Goal: Task Accomplishment & Management: Use online tool/utility

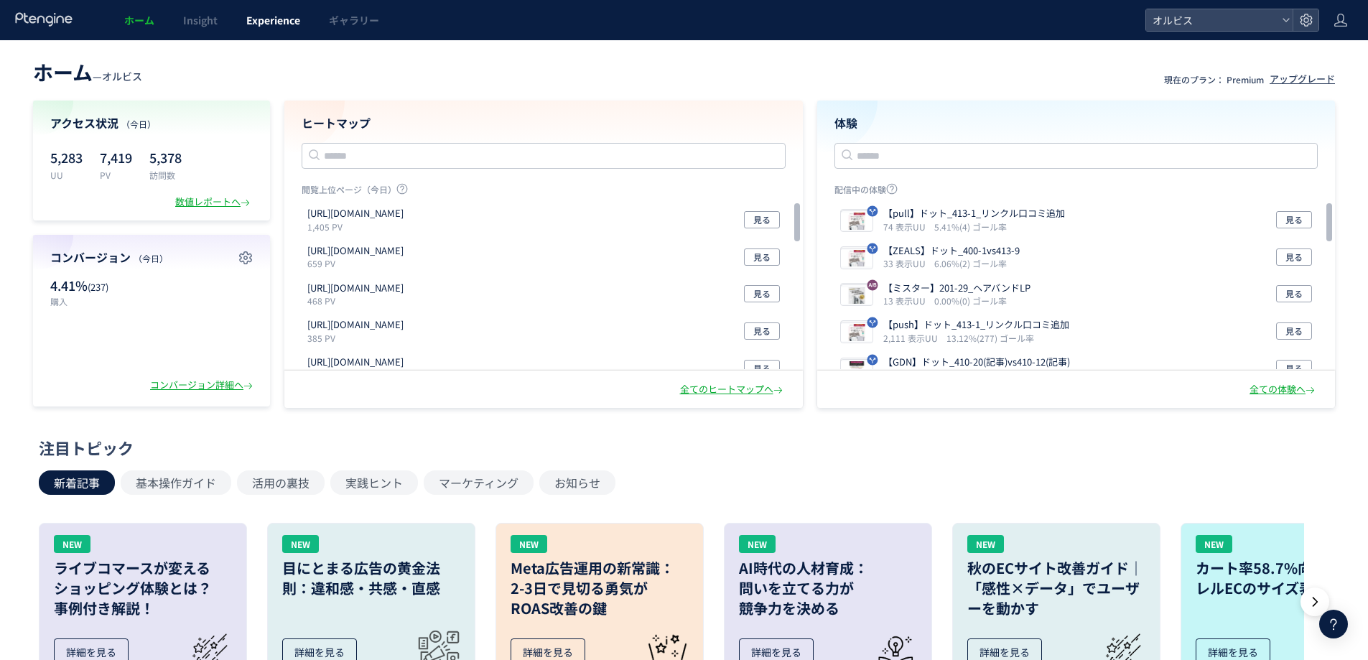
click at [241, 17] on link "Experience" at bounding box center [273, 20] width 83 height 40
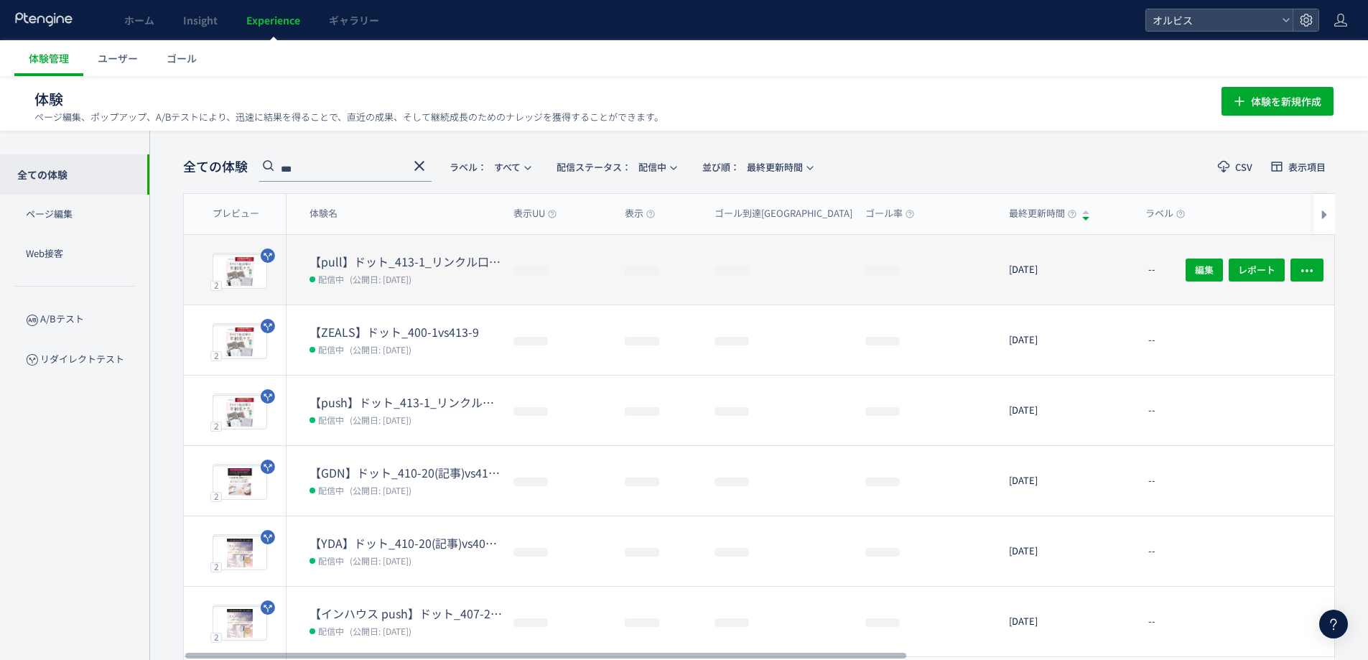
click at [417, 267] on dt "【pull】ドット_413-1_リンクル口コミ追加" at bounding box center [406, 262] width 192 height 17
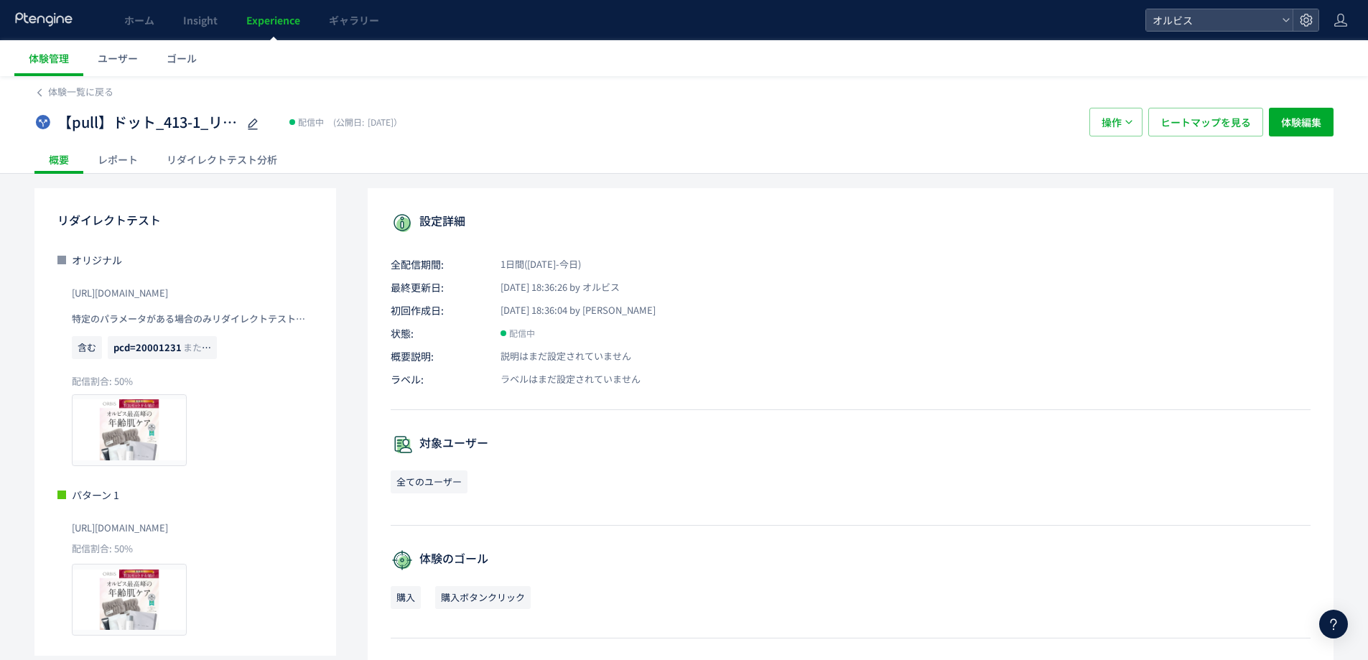
click at [220, 150] on div "リダイレクトテスト分析" at bounding box center [221, 159] width 139 height 29
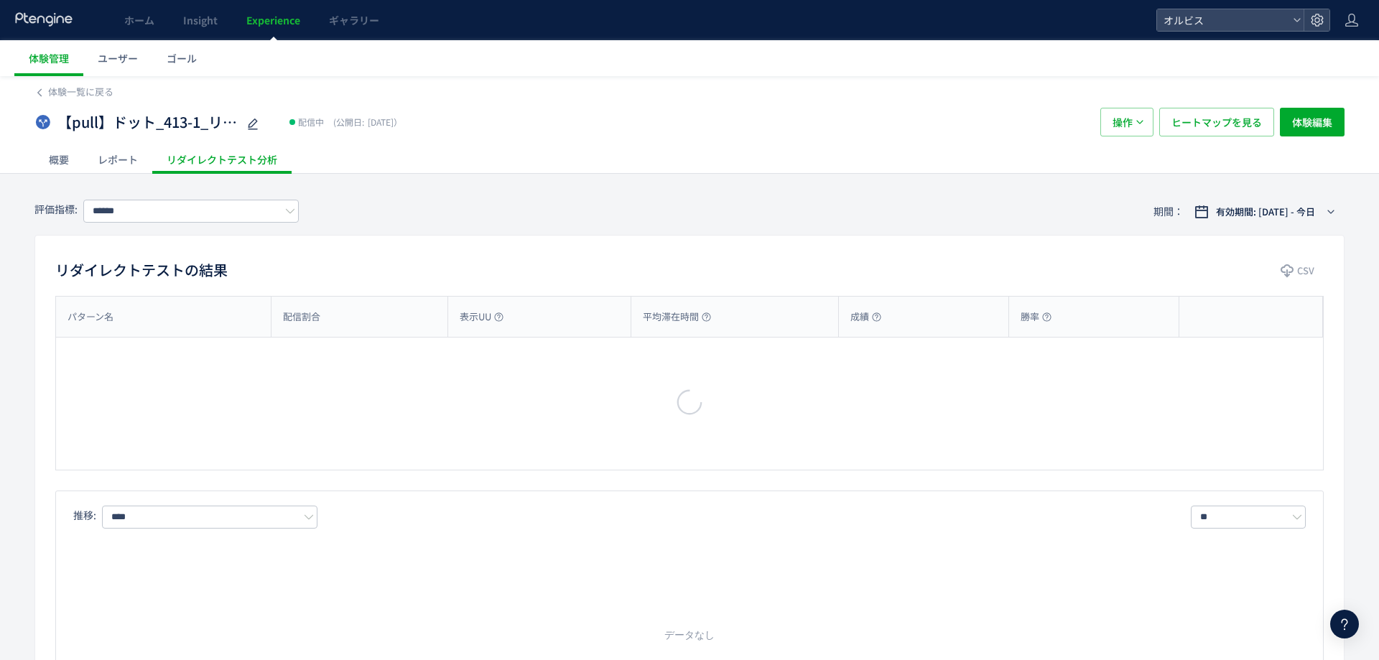
type input "**"
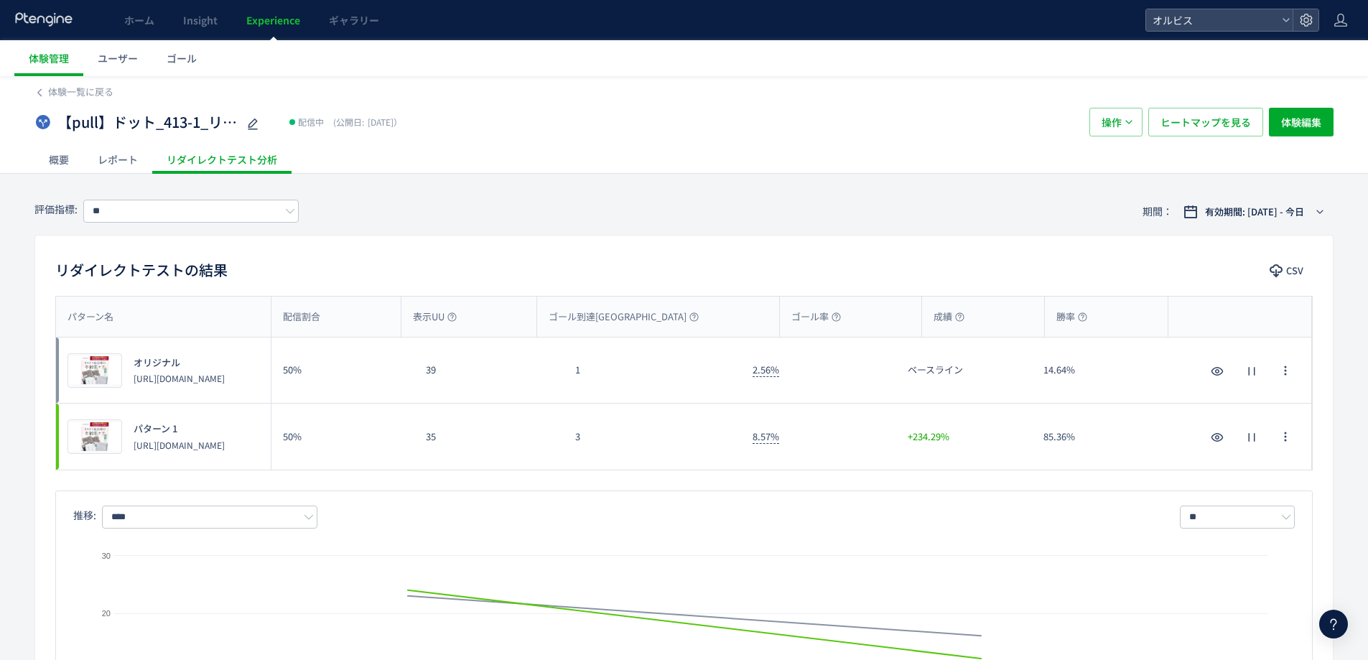
click at [491, 454] on div "35" at bounding box center [488, 437] width 149 height 66
click at [620, 460] on div "3" at bounding box center [652, 437] width 177 height 66
click at [265, 23] on span "Experience" at bounding box center [273, 20] width 54 height 14
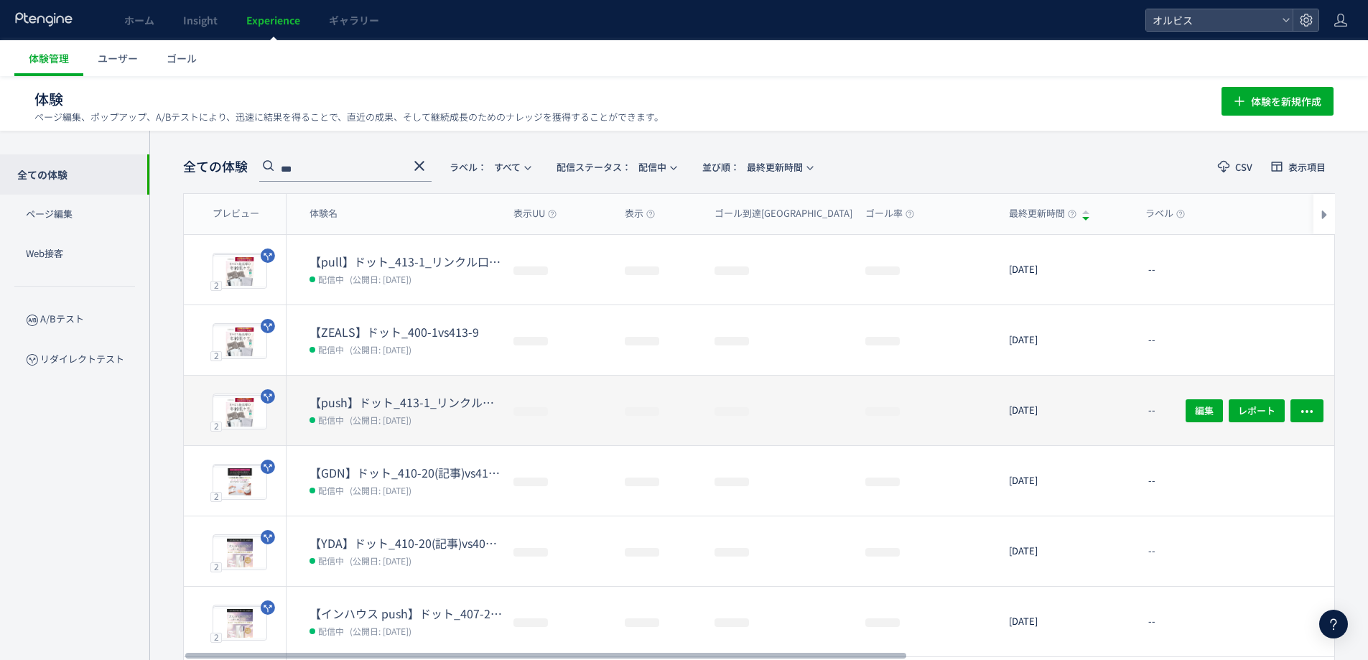
click at [429, 414] on dd "配信中 (公開日: [DATE])" at bounding box center [406, 419] width 192 height 19
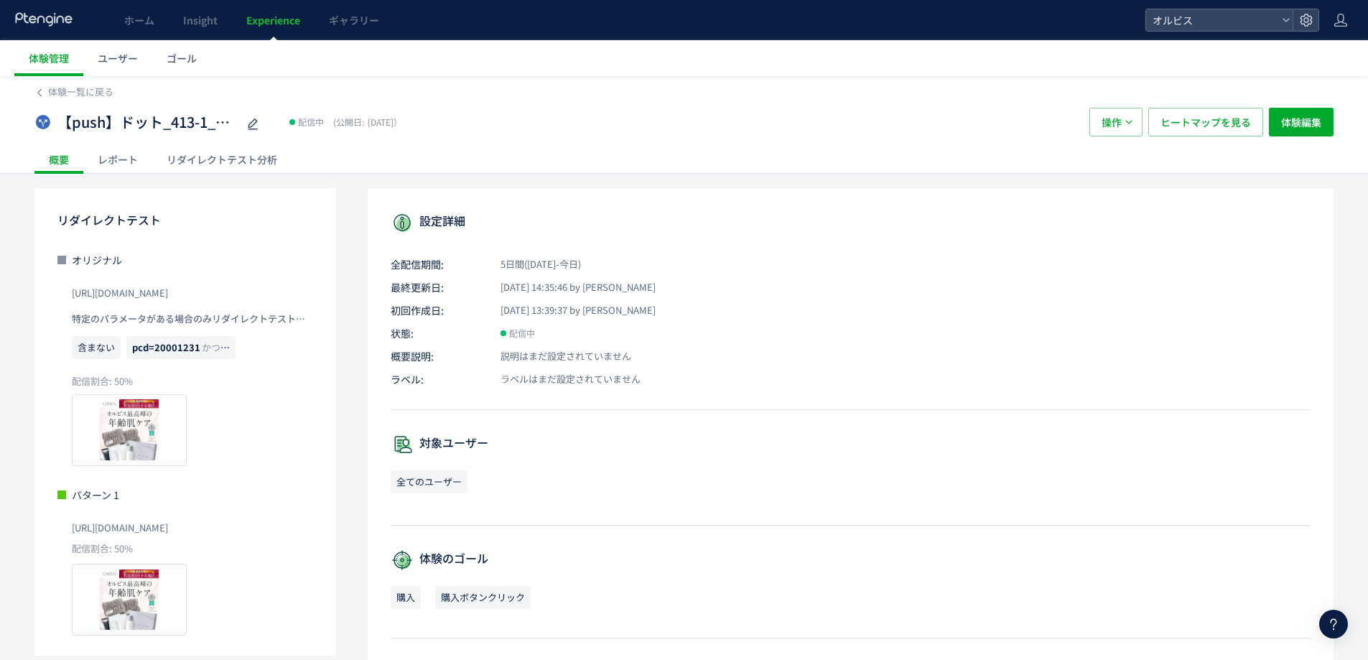
click at [218, 167] on div "リダイレクトテスト分析" at bounding box center [221, 159] width 139 height 29
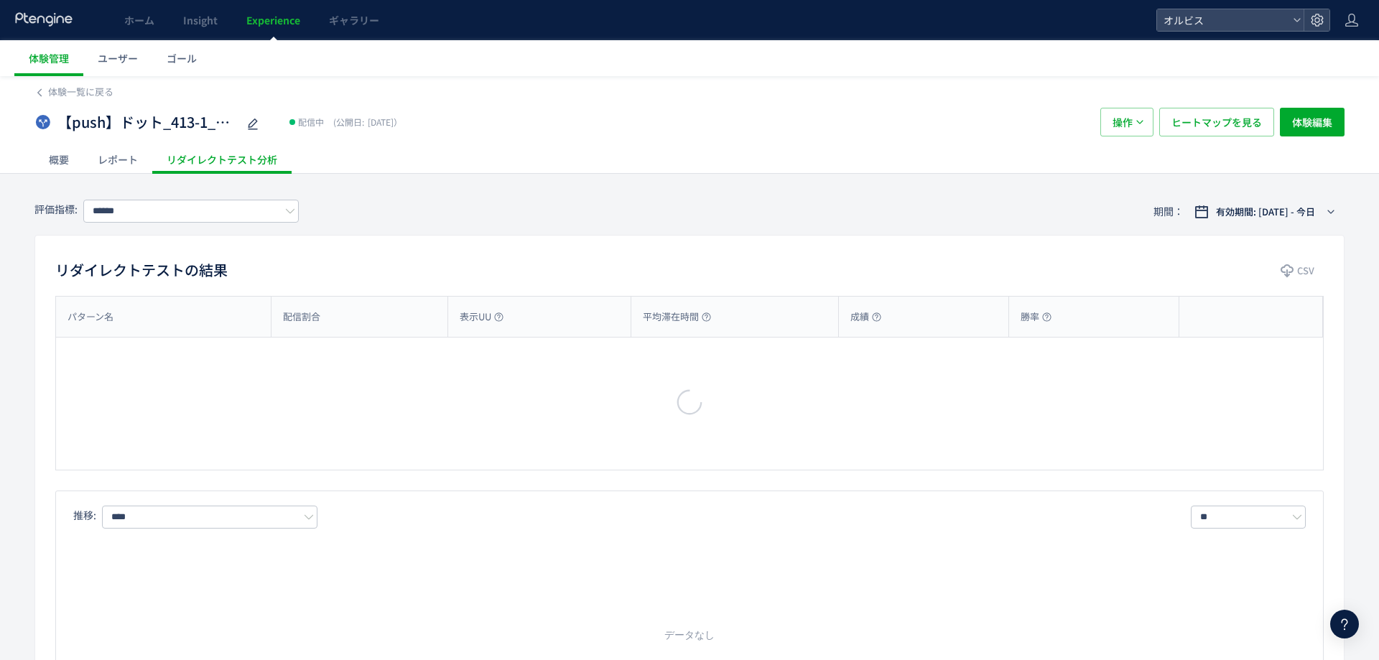
type input "**"
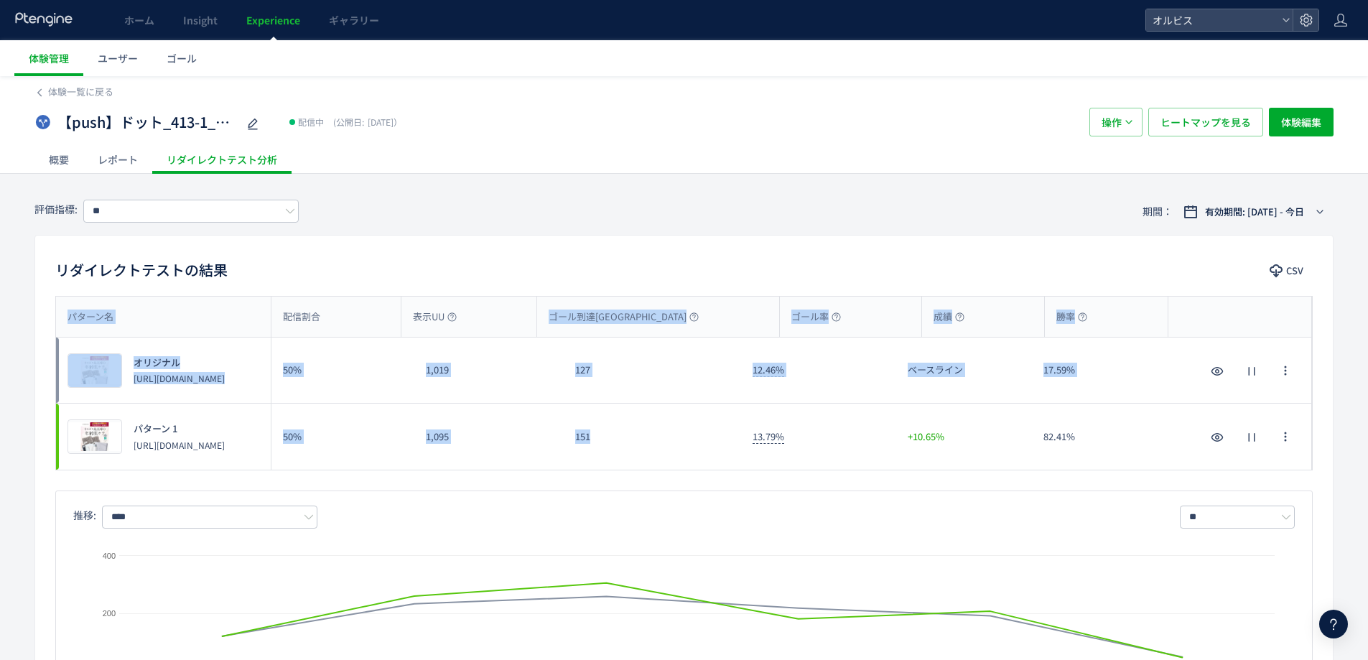
drag, startPoint x: 618, startPoint y: 459, endPoint x: 518, endPoint y: 339, distance: 156.0
click at [508, 329] on div "パターン名 配信割合 表示UU ゴール到達UU ゴール率 成績 勝率 パターン名 プレビュー オリジナル [URL][DOMAIN_NAME] 50% 1,0…" at bounding box center [684, 383] width 1256 height 173
click at [633, 458] on div "151" at bounding box center [652, 437] width 177 height 66
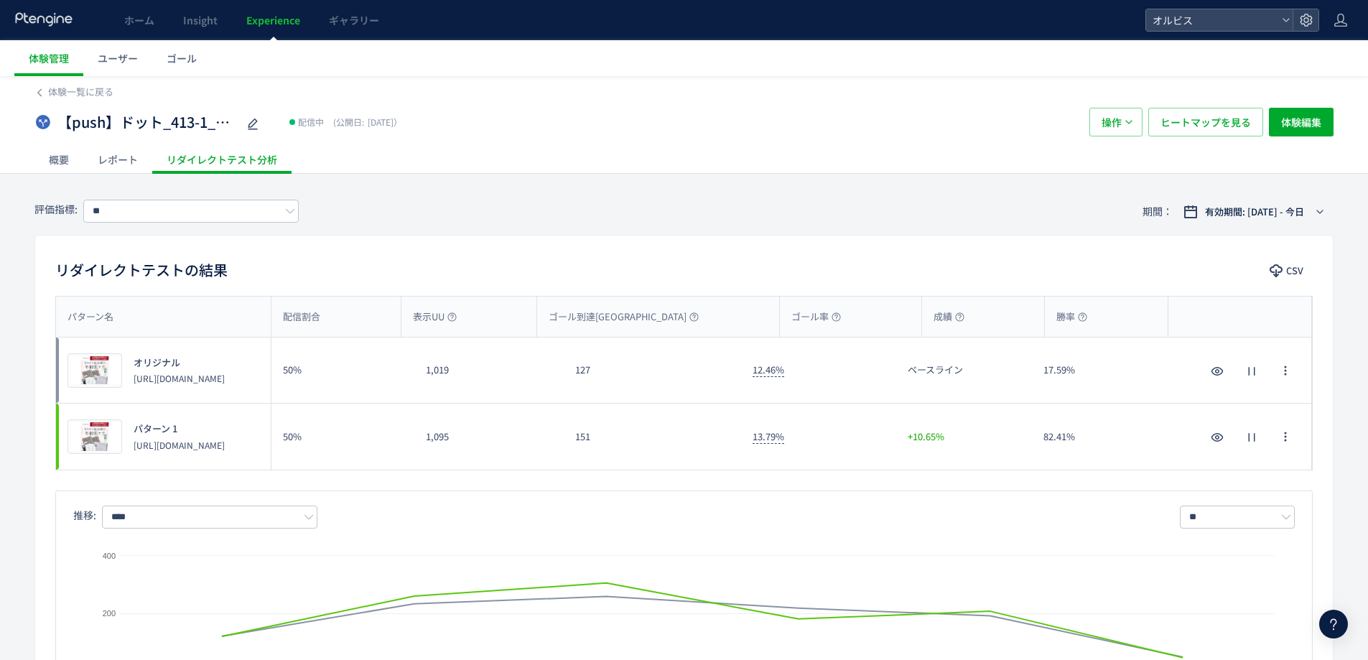
click at [254, 9] on link "Experience" at bounding box center [273, 20] width 83 height 40
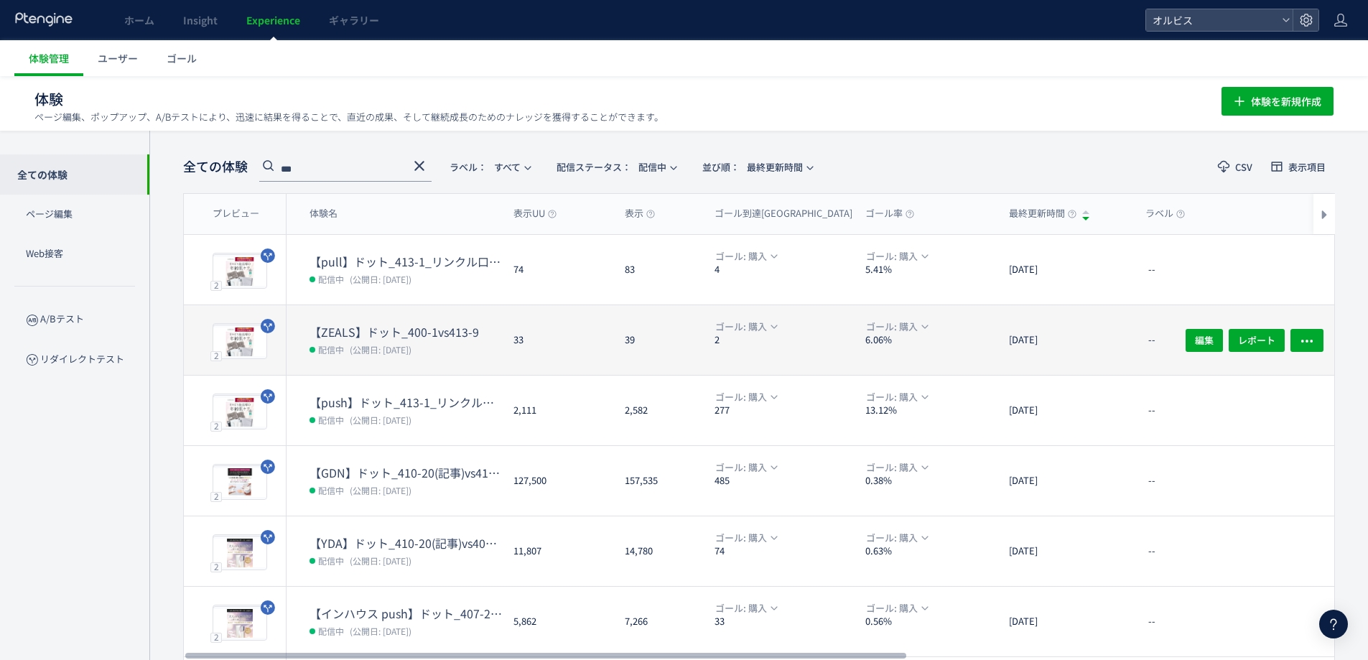
click at [434, 327] on dt "【ZEALS】ドット_400-1vs413-9" at bounding box center [406, 332] width 192 height 17
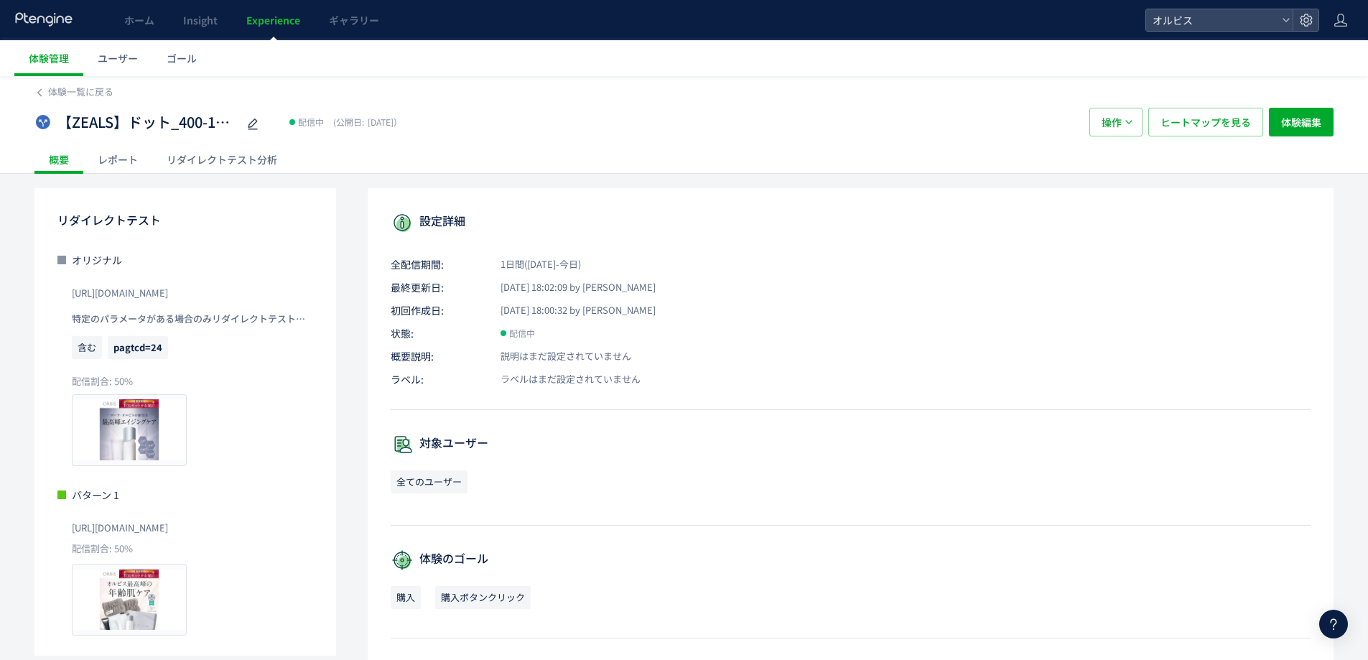
click at [232, 144] on div "【ZEALS】ドット_400-1vs413-9 配信中 (公開日: [DATE]） 操作 ヒートマップを見る 体験編集" at bounding box center [683, 122] width 1299 height 46
click at [251, 177] on div "体験一覧に戻る 【ZEALS】ドット_400-1vs413-9 配信中 (公開日: [DATE]） 操作 ヒートマップを見る 体験編集 概要 レポート リダイ…" at bounding box center [684, 513] width 1368 height 875
click at [245, 163] on div "リダイレクトテスト分析" at bounding box center [221, 159] width 139 height 29
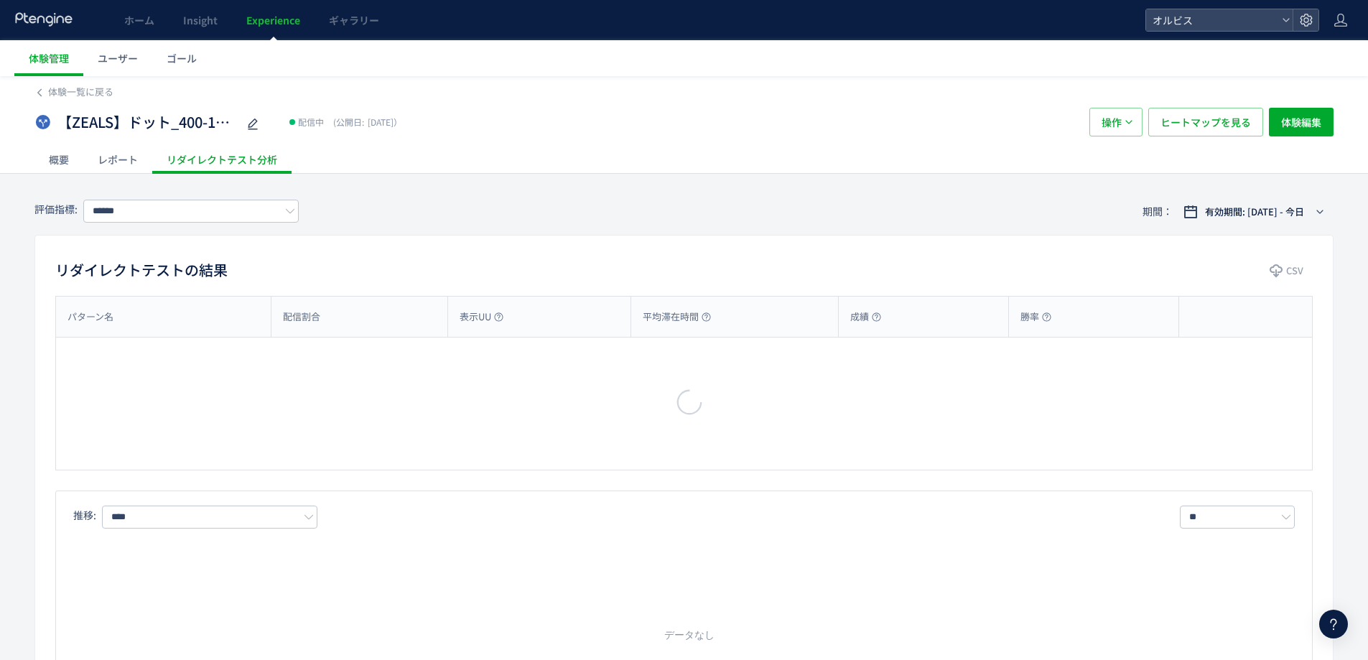
type input "**"
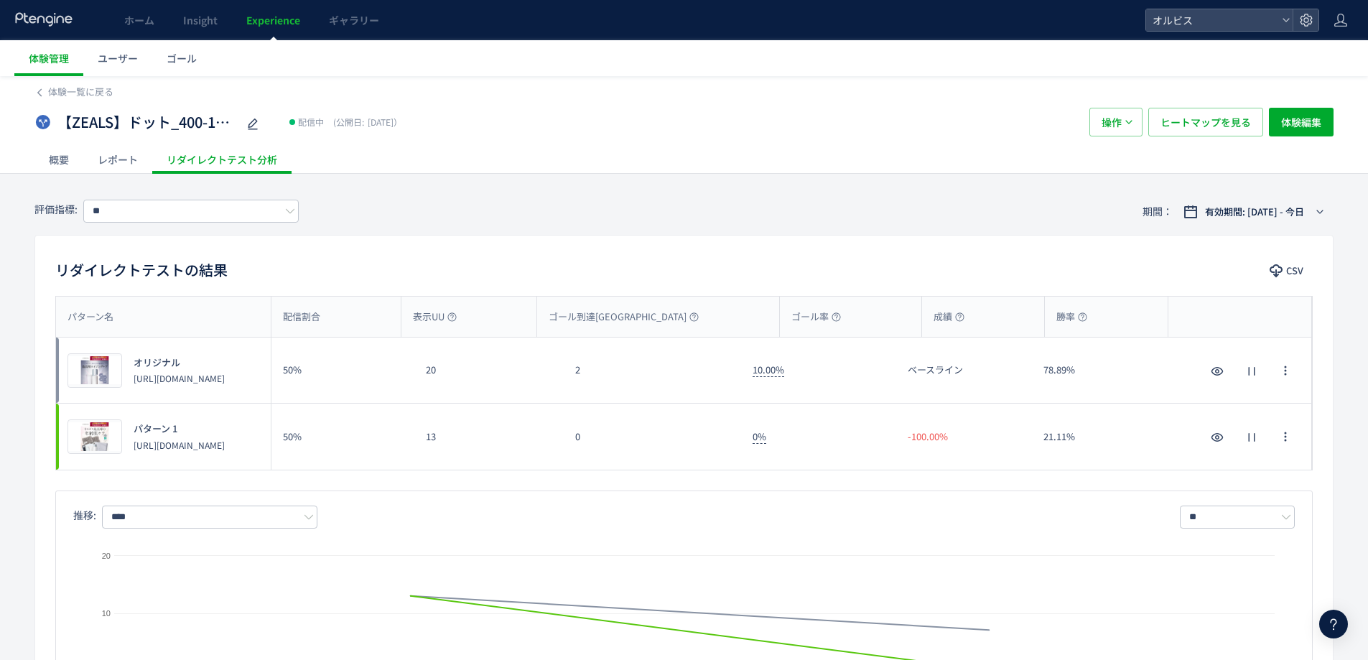
click at [288, 14] on span "Experience" at bounding box center [273, 20] width 54 height 14
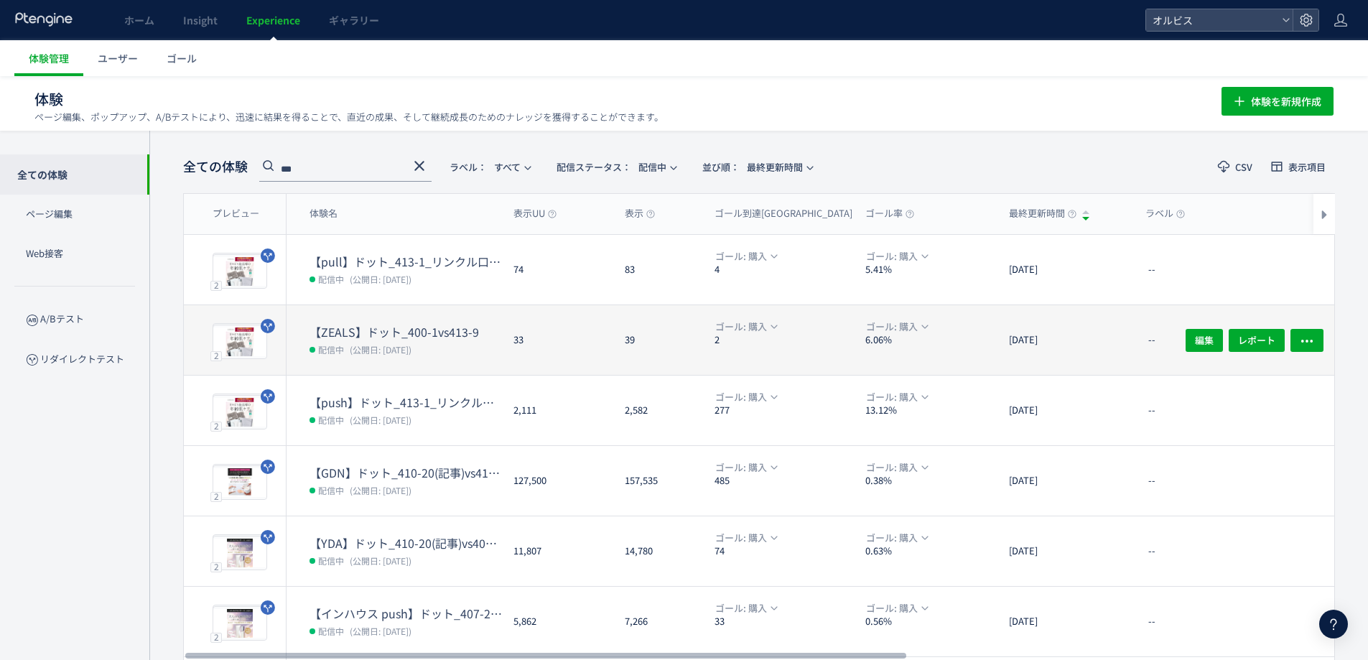
click at [309, 328] on div "【ZEALS】ドット_400-1vs413-9 配信中 (公開日: [DATE])" at bounding box center [394, 340] width 215 height 70
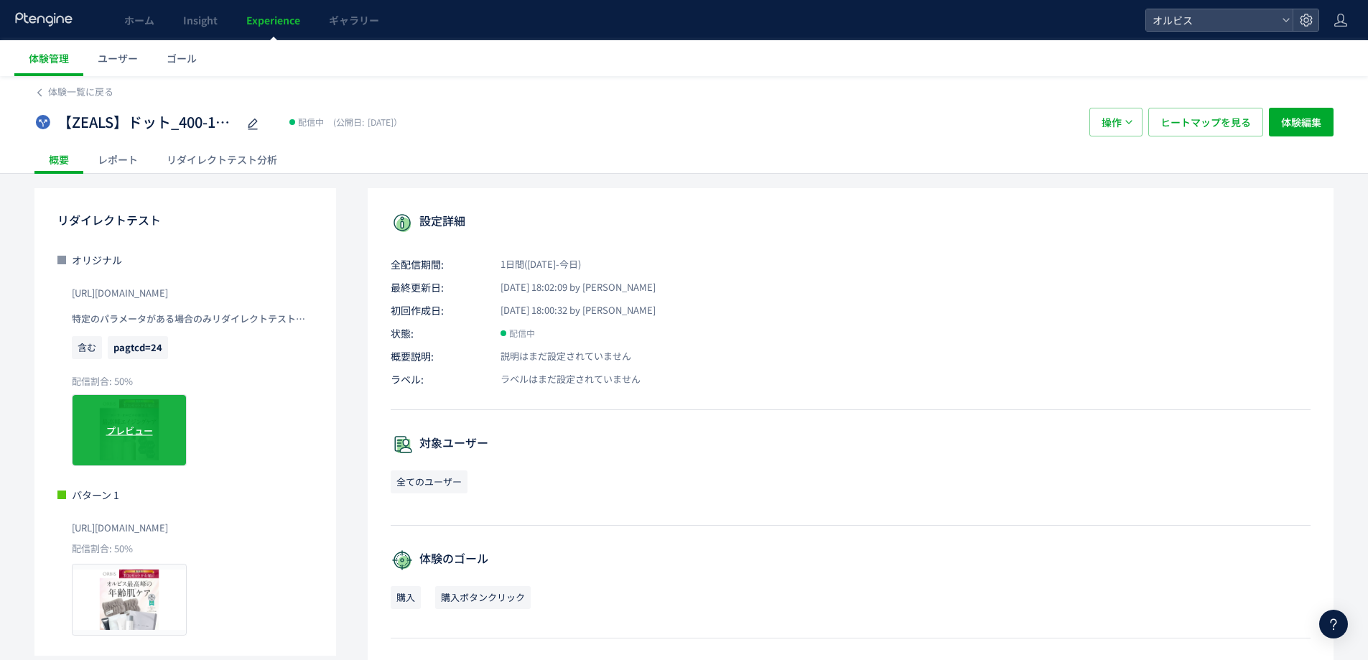
click at [157, 443] on div "プレビュー" at bounding box center [129, 430] width 115 height 72
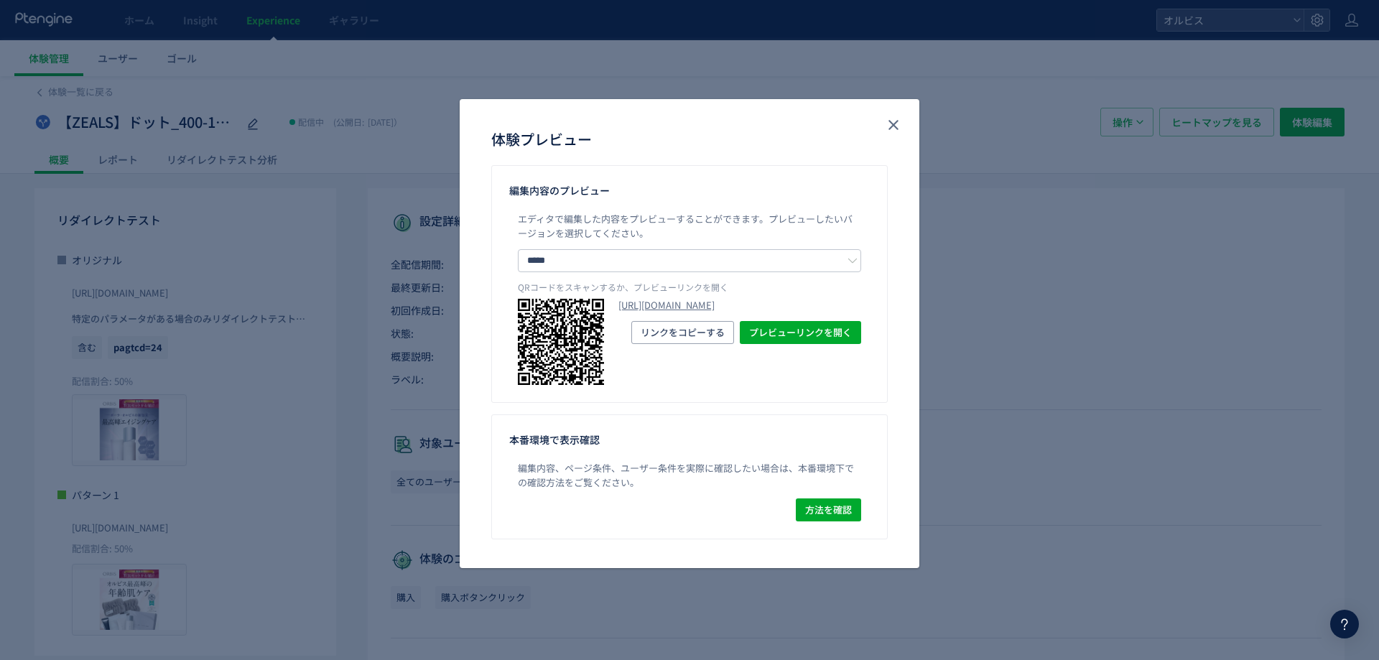
click at [714, 297] on p "QRコードをスキャンするか、プレビューリンクを開く" at bounding box center [689, 290] width 343 height 18
click at [720, 307] on link "[URL][DOMAIN_NAME]" at bounding box center [739, 306] width 243 height 14
click at [888, 128] on icon "close" at bounding box center [893, 124] width 17 height 17
